Goal: Task Accomplishment & Management: Use online tool/utility

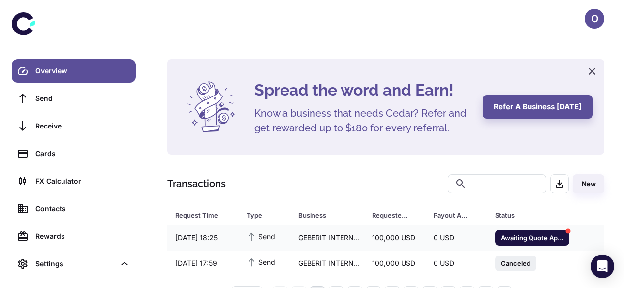
scroll to position [33, 0]
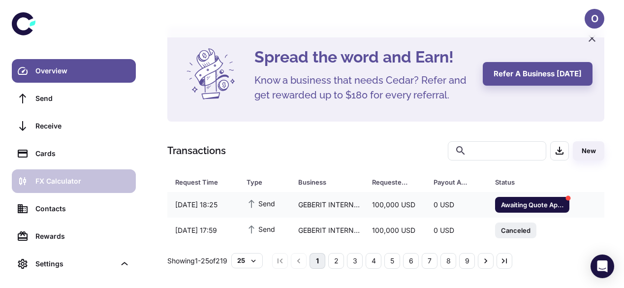
click at [51, 181] on div "FX Calculator" at bounding box center [82, 181] width 94 height 11
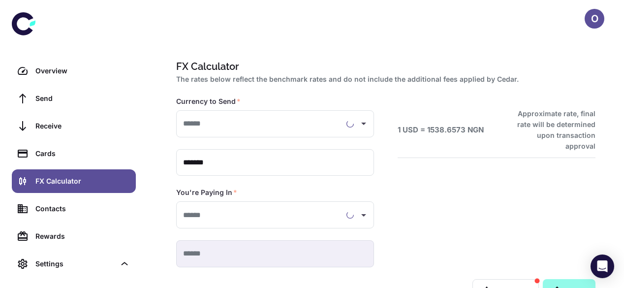
type input "**********"
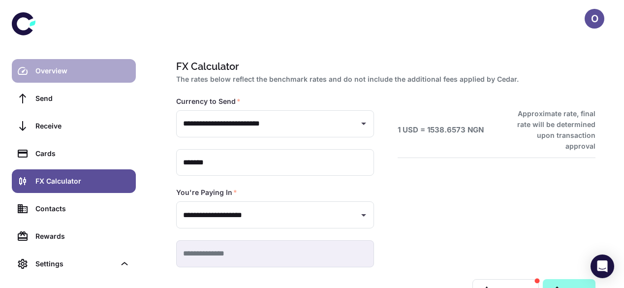
click at [80, 77] on link "Overview" at bounding box center [74, 71] width 124 height 24
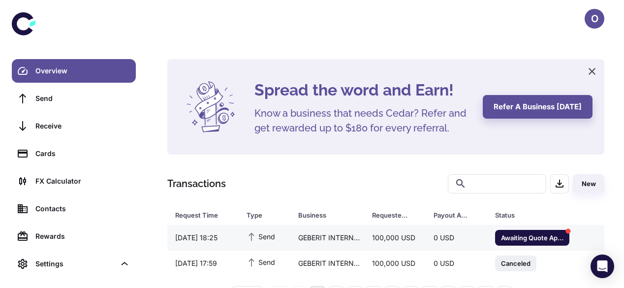
click at [358, 235] on div "GEBERIT INTERNATIONAL SALES AG" at bounding box center [327, 237] width 74 height 19
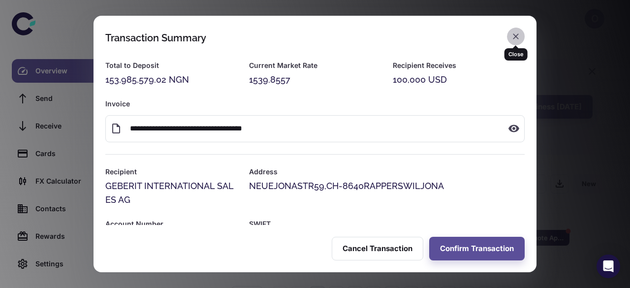
click at [514, 35] on icon "button" at bounding box center [516, 36] width 6 height 6
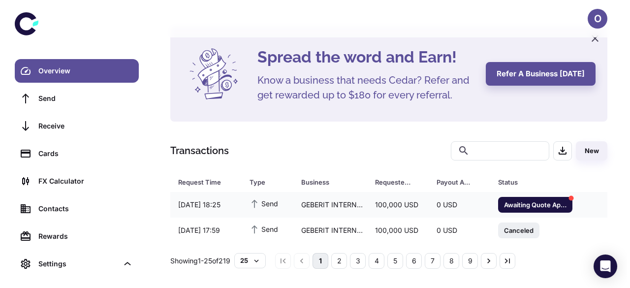
scroll to position [46, 0]
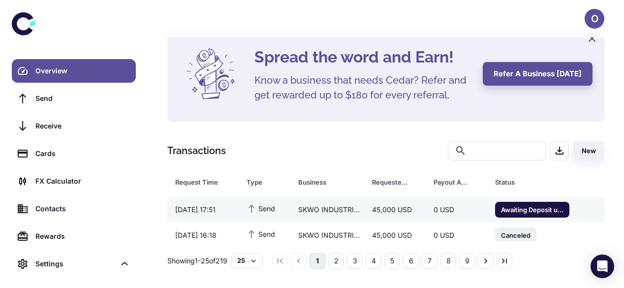
click at [469, 207] on div "0 USD" at bounding box center [457, 209] width 62 height 19
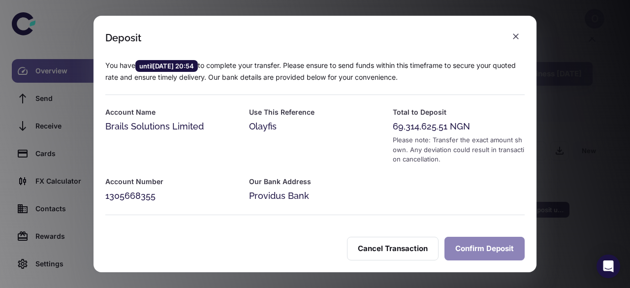
click at [462, 244] on button "Confirm Deposit" at bounding box center [484, 249] width 80 height 24
